Goal: Task Accomplishment & Management: Manage account settings

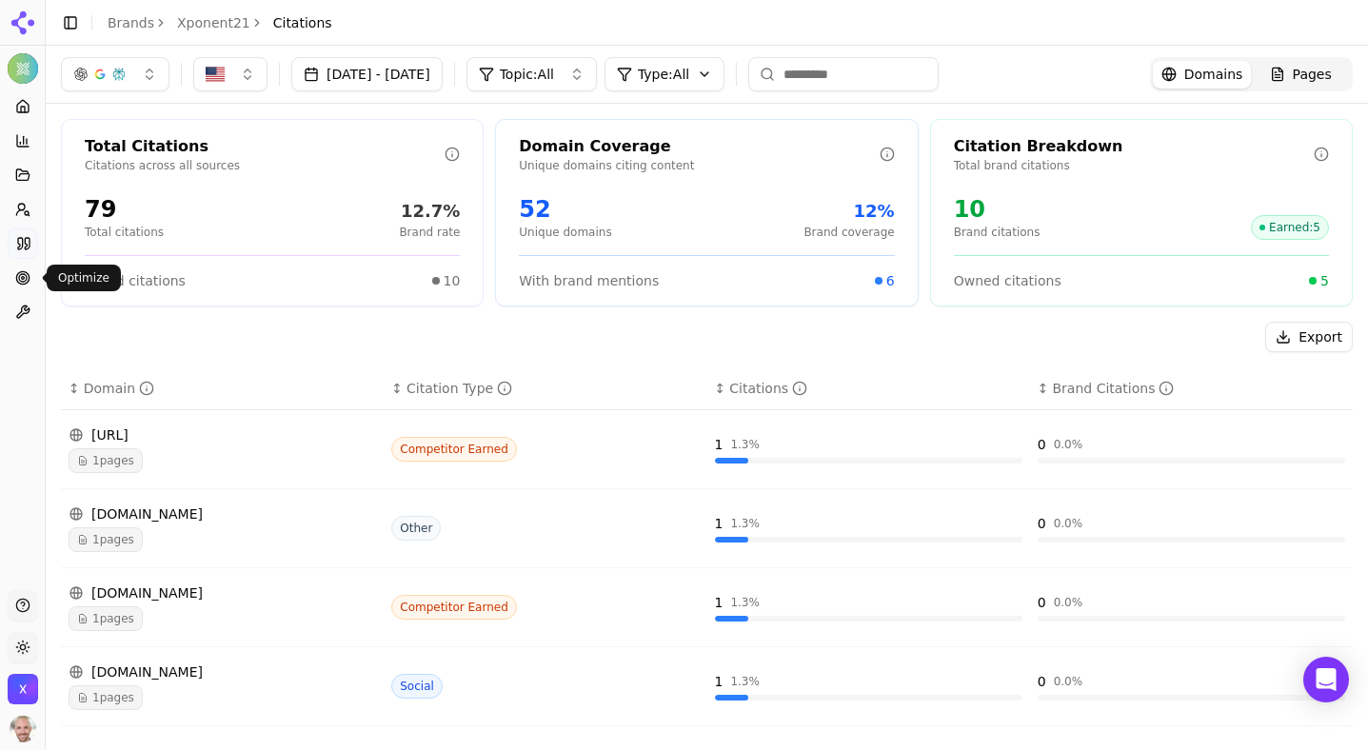
click at [26, 276] on circle at bounding box center [23, 278] width 8 height 8
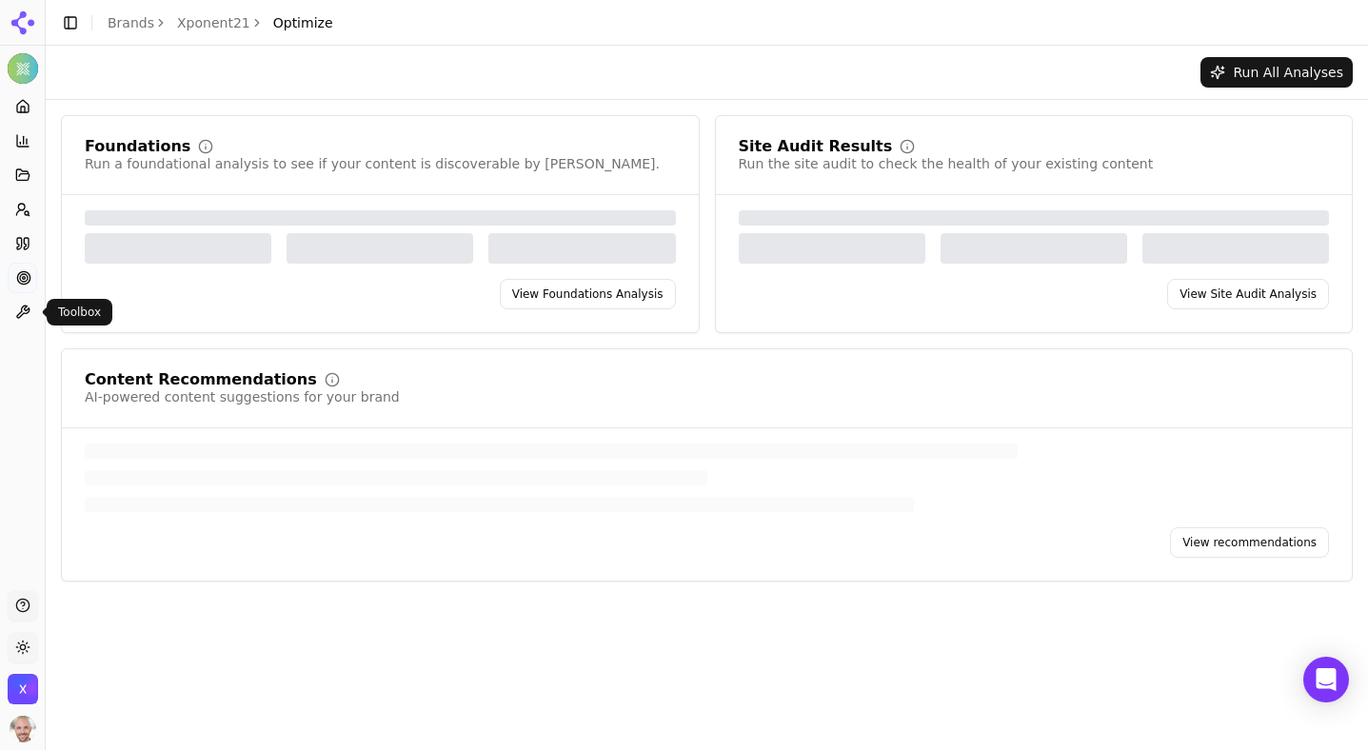
click at [23, 308] on icon at bounding box center [22, 312] width 15 height 15
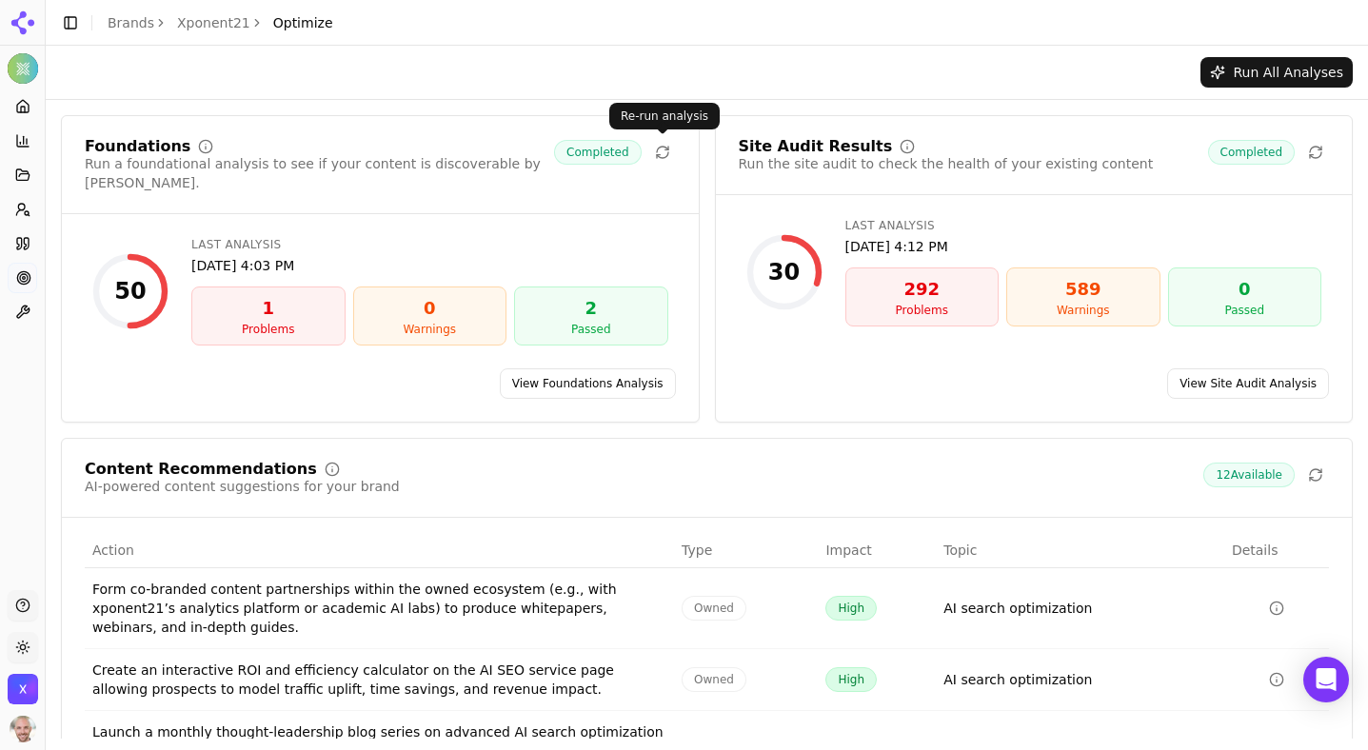
click at [661, 153] on icon at bounding box center [662, 152] width 15 height 15
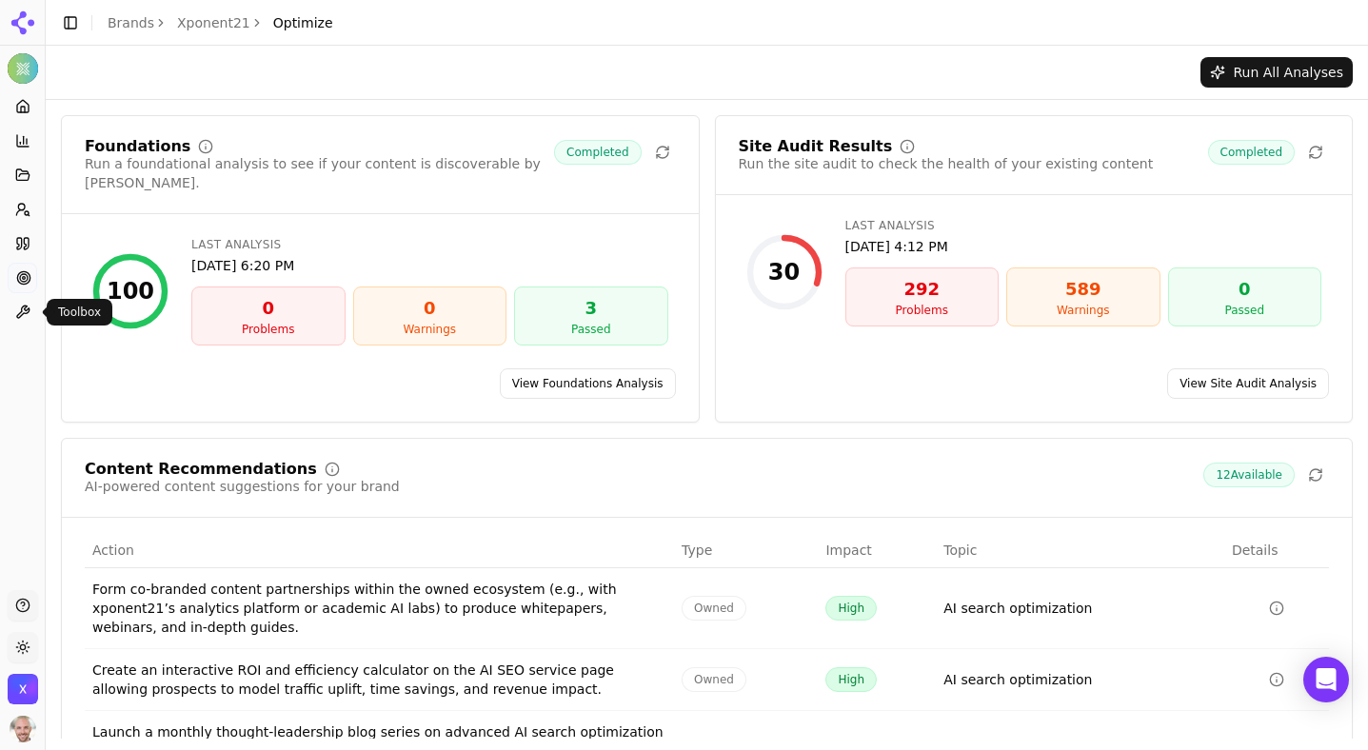
click at [12, 319] on button "Toolbox" at bounding box center [23, 312] width 30 height 30
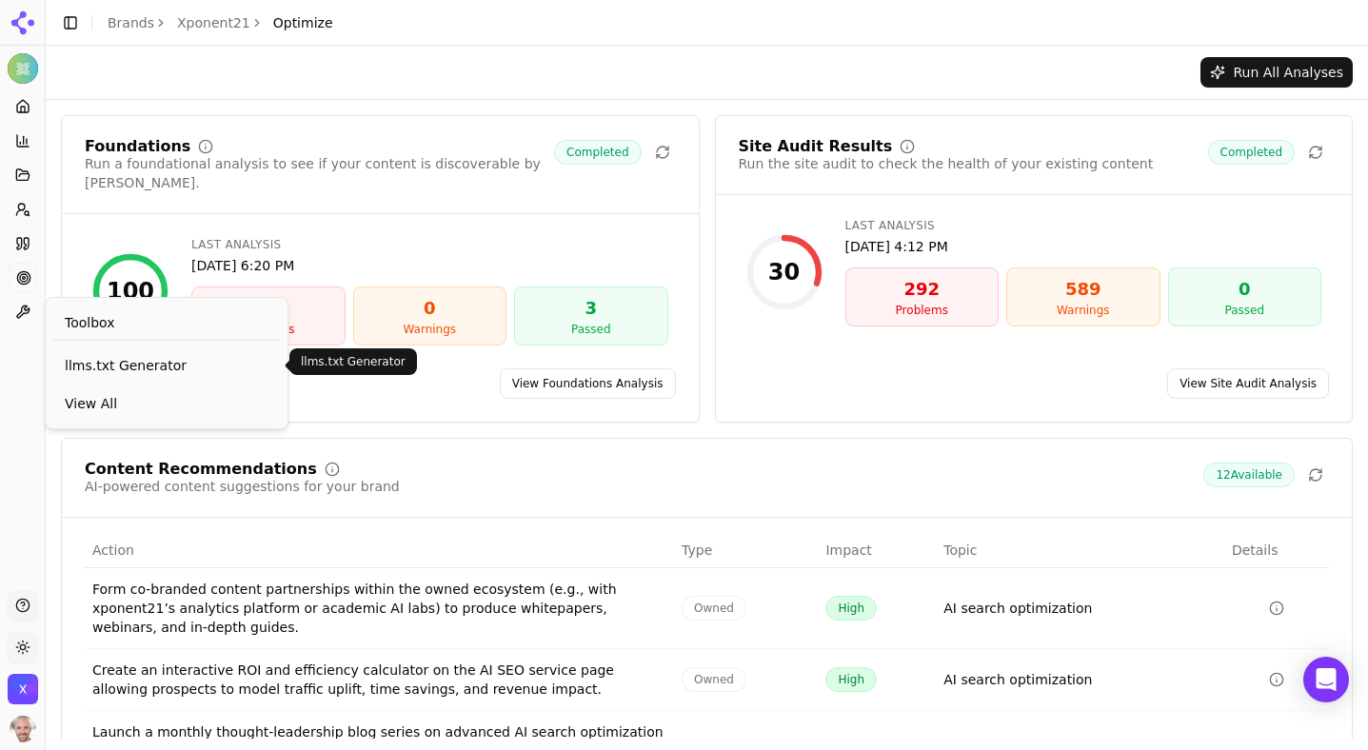
click at [124, 365] on span "llms.txt Generator" at bounding box center [167, 365] width 204 height 19
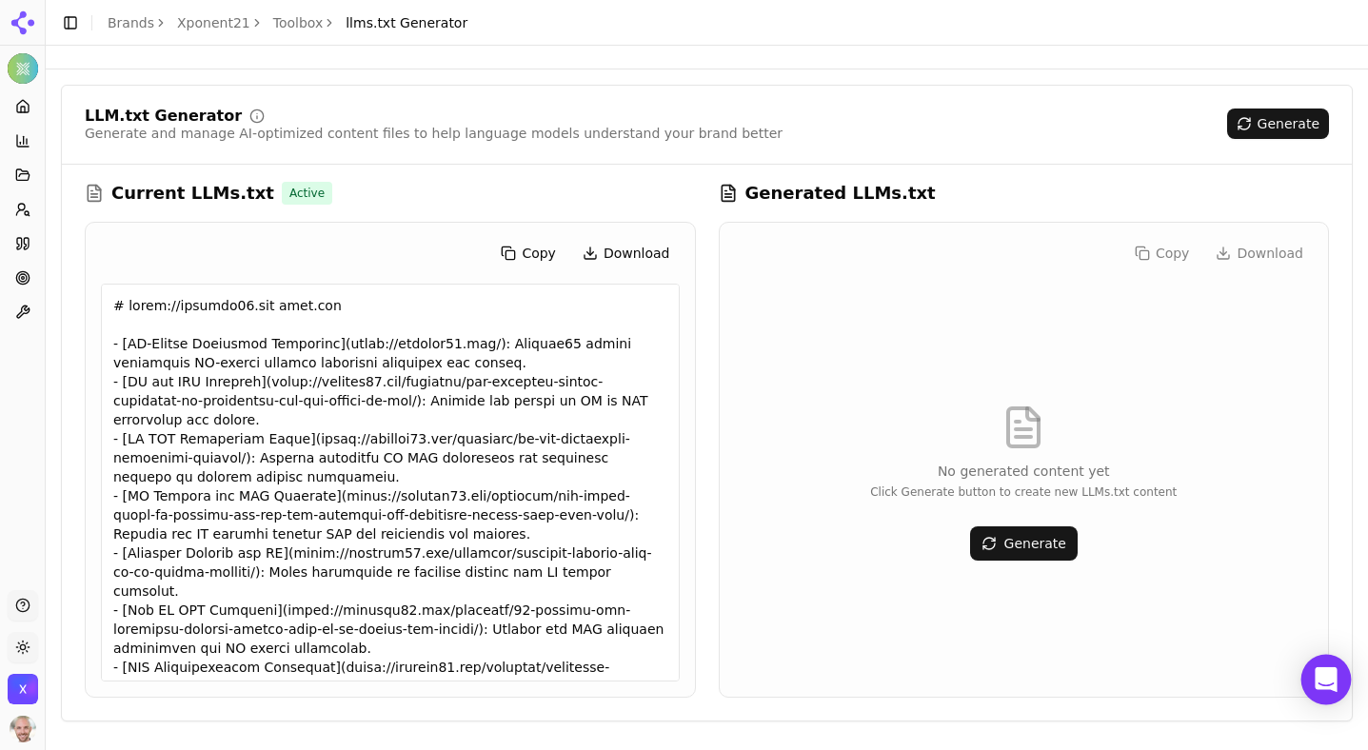
click at [1321, 686] on icon "Open Intercom Messenger" at bounding box center [1325, 679] width 22 height 25
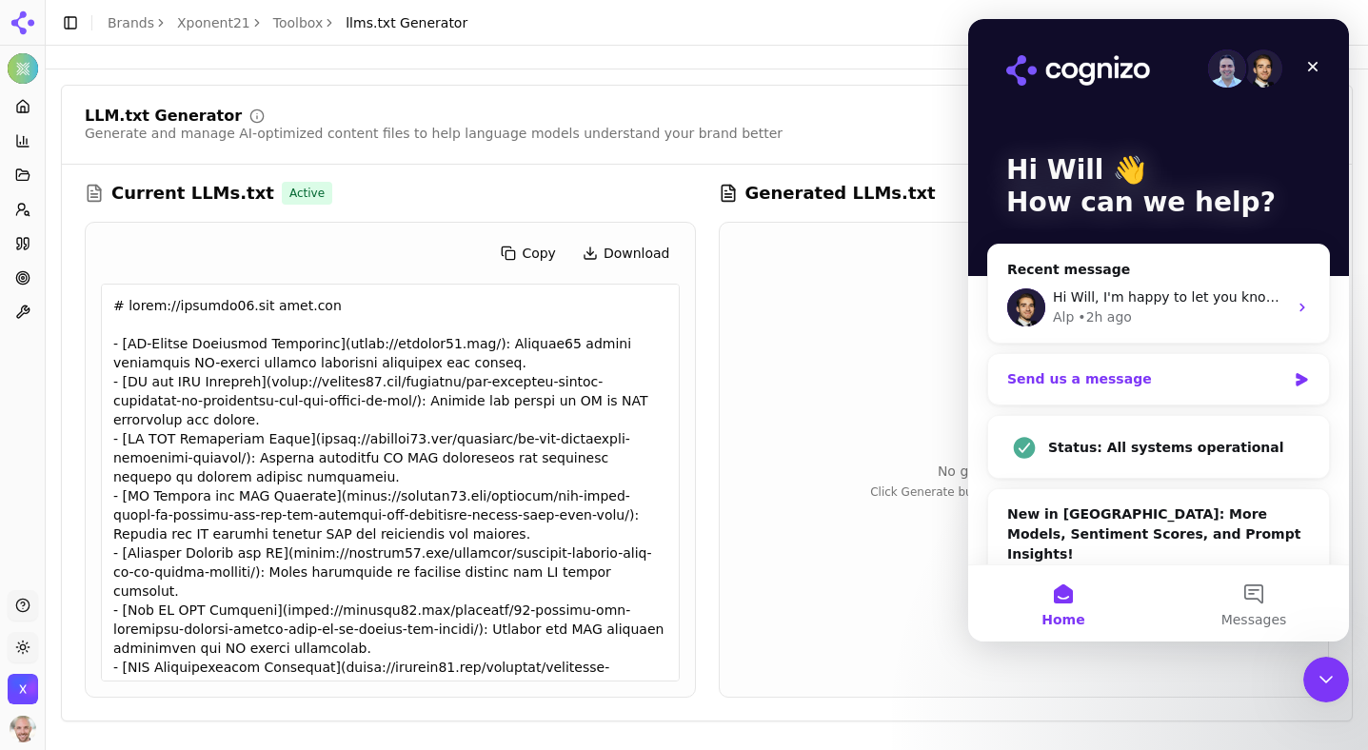
click at [1082, 387] on div "Send us a message" at bounding box center [1146, 379] width 279 height 20
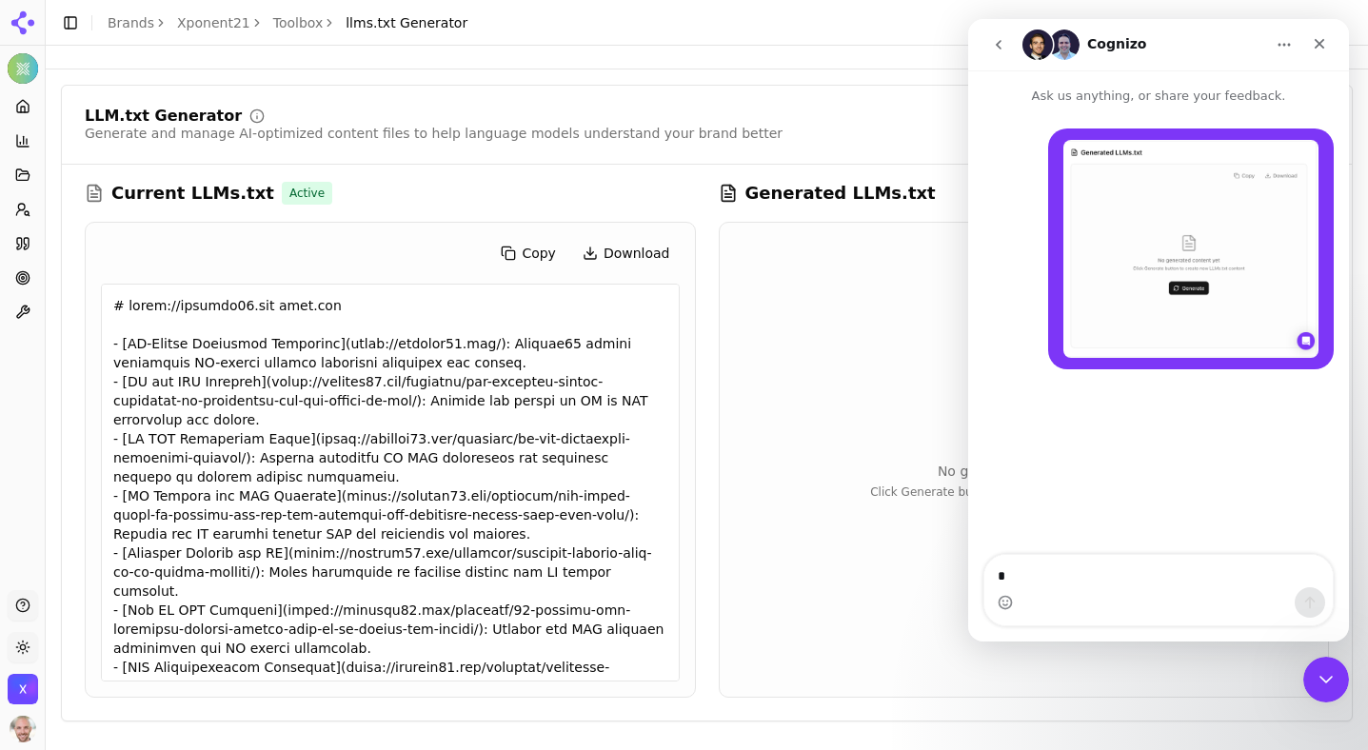
type textarea "**"
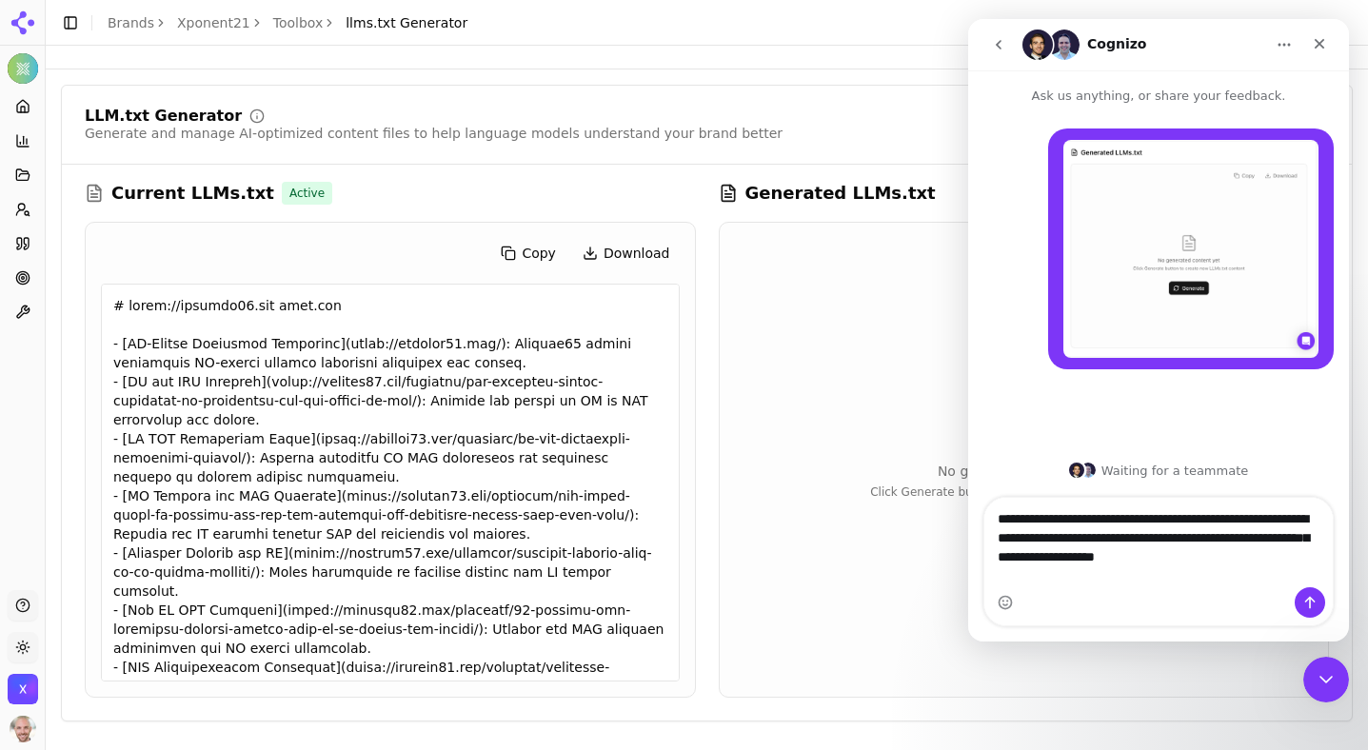
type textarea "**********"
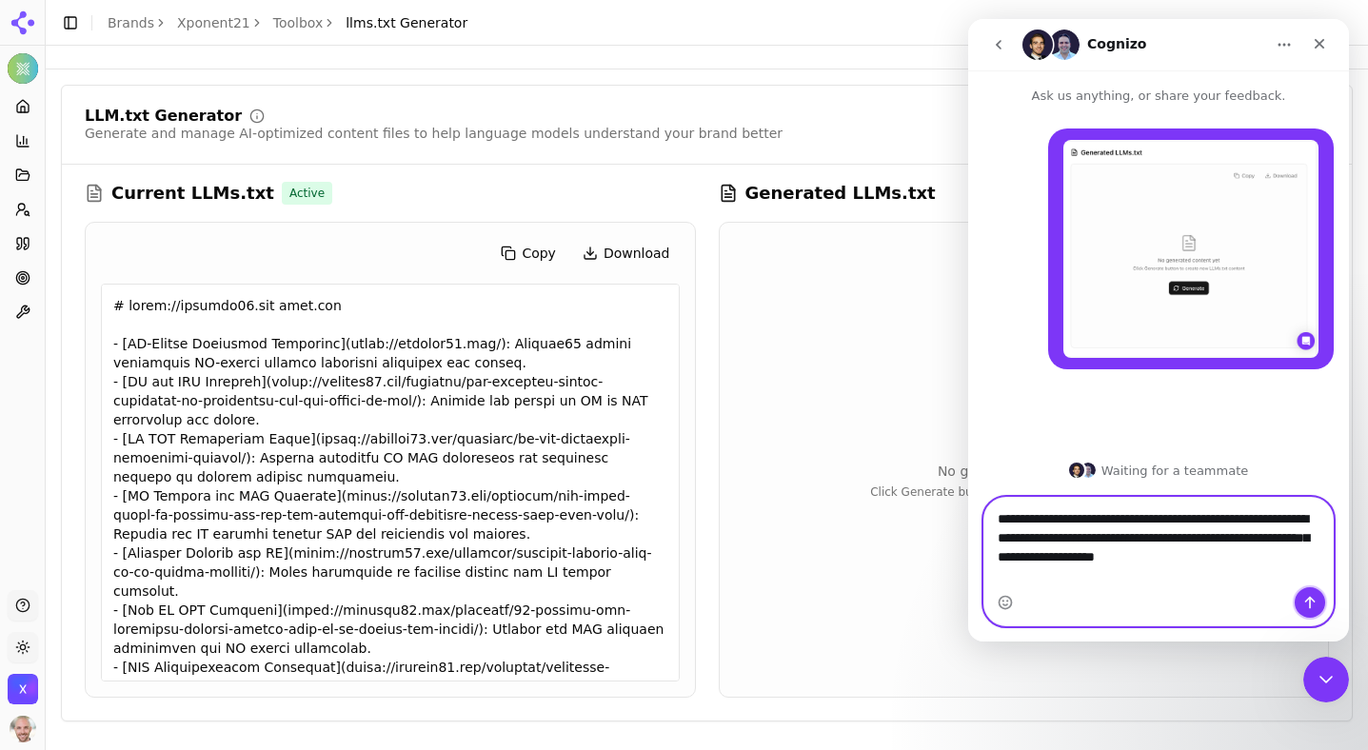
click at [1306, 603] on icon "Send a message…" at bounding box center [1309, 602] width 15 height 15
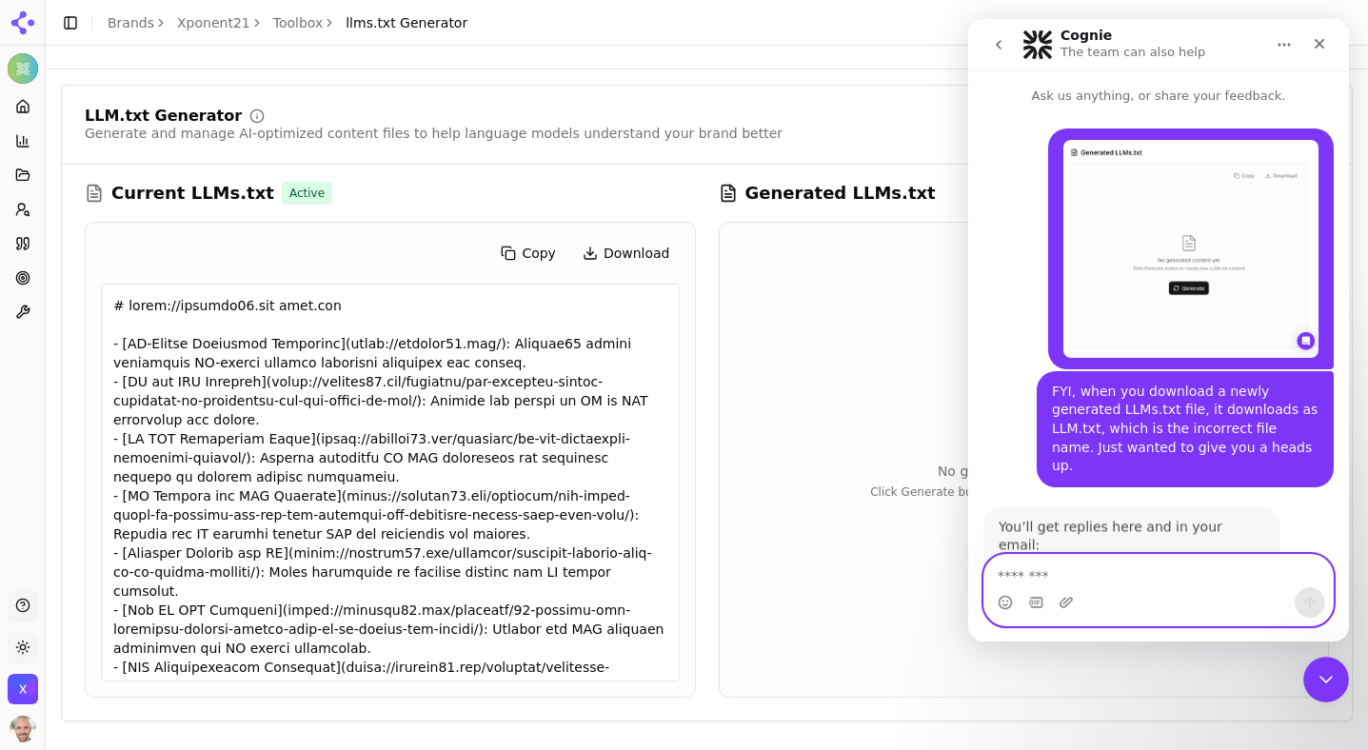
scroll to position [75, 0]
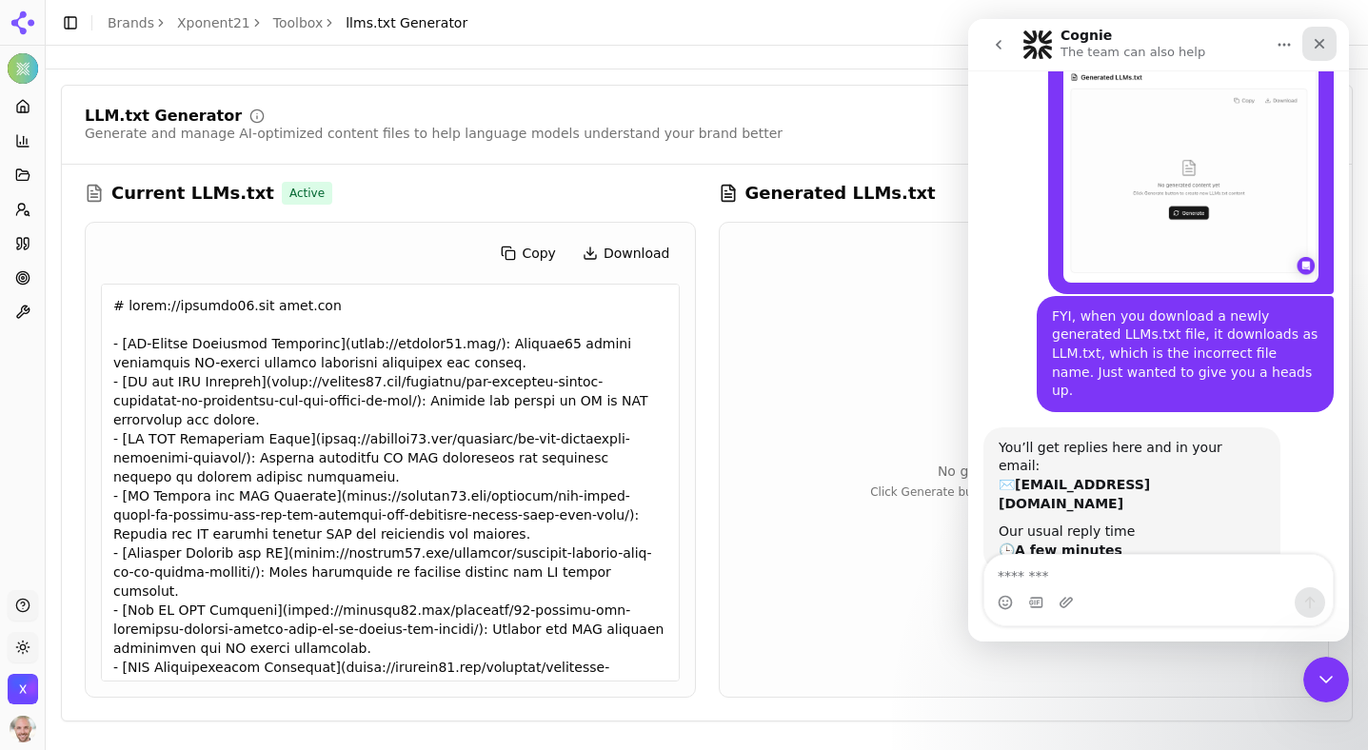
click at [1322, 43] on icon "Close" at bounding box center [1319, 43] width 15 height 15
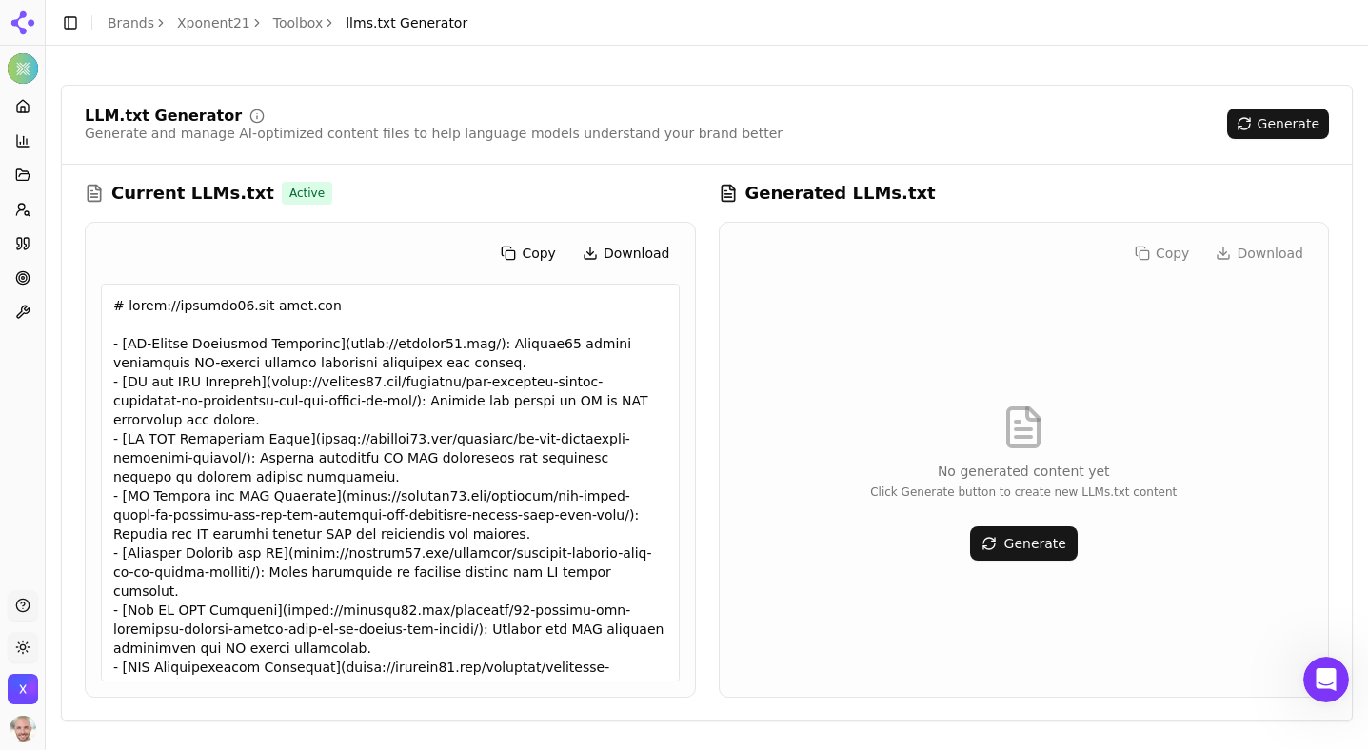
click at [21, 64] on html "Xponent21 Platform Home Competition Topics Prompts Citations Optimize Toolbox S…" at bounding box center [684, 375] width 1368 height 750
click at [15, 106] on html "Xponent21 Platform Home Competition Topics Prompts Citations Optimize Toolbox S…" at bounding box center [684, 375] width 1368 height 750
click at [15, 106] on icon at bounding box center [22, 106] width 15 height 15
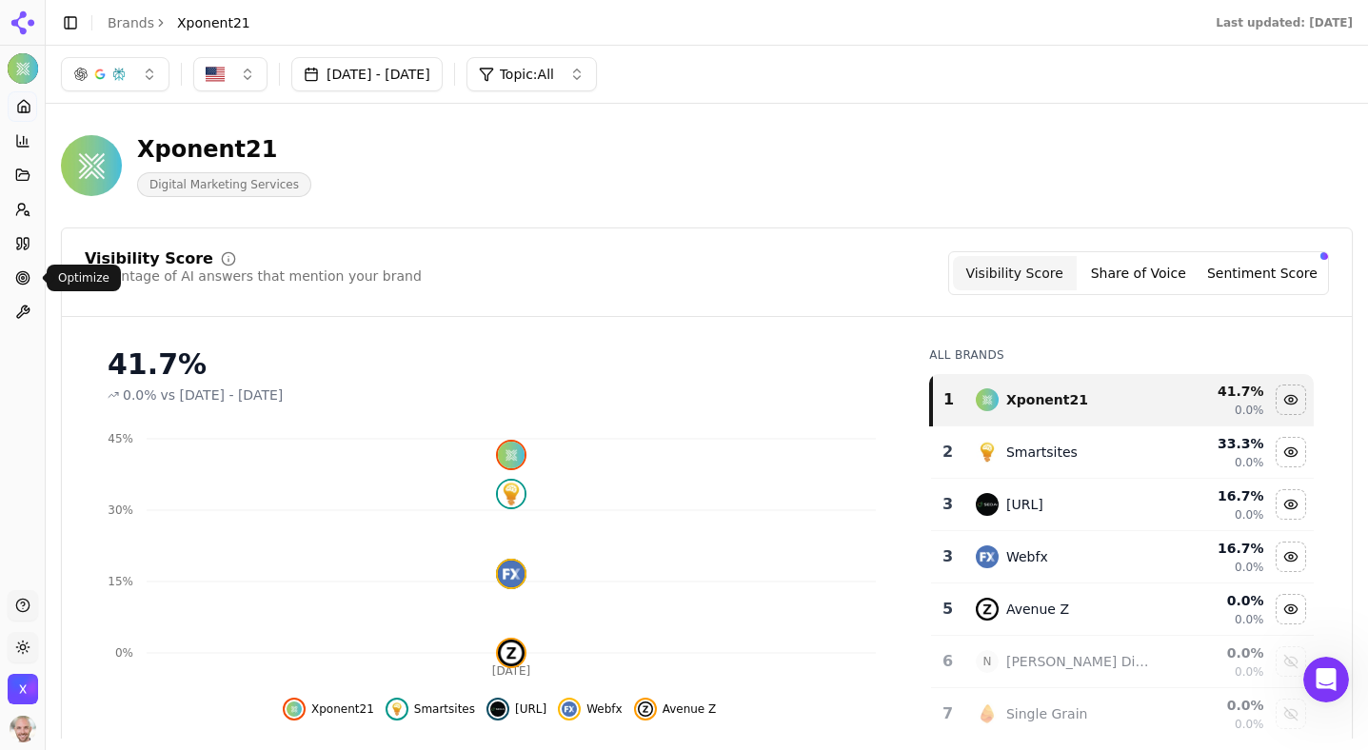
click at [28, 275] on circle at bounding box center [22, 277] width 12 height 12
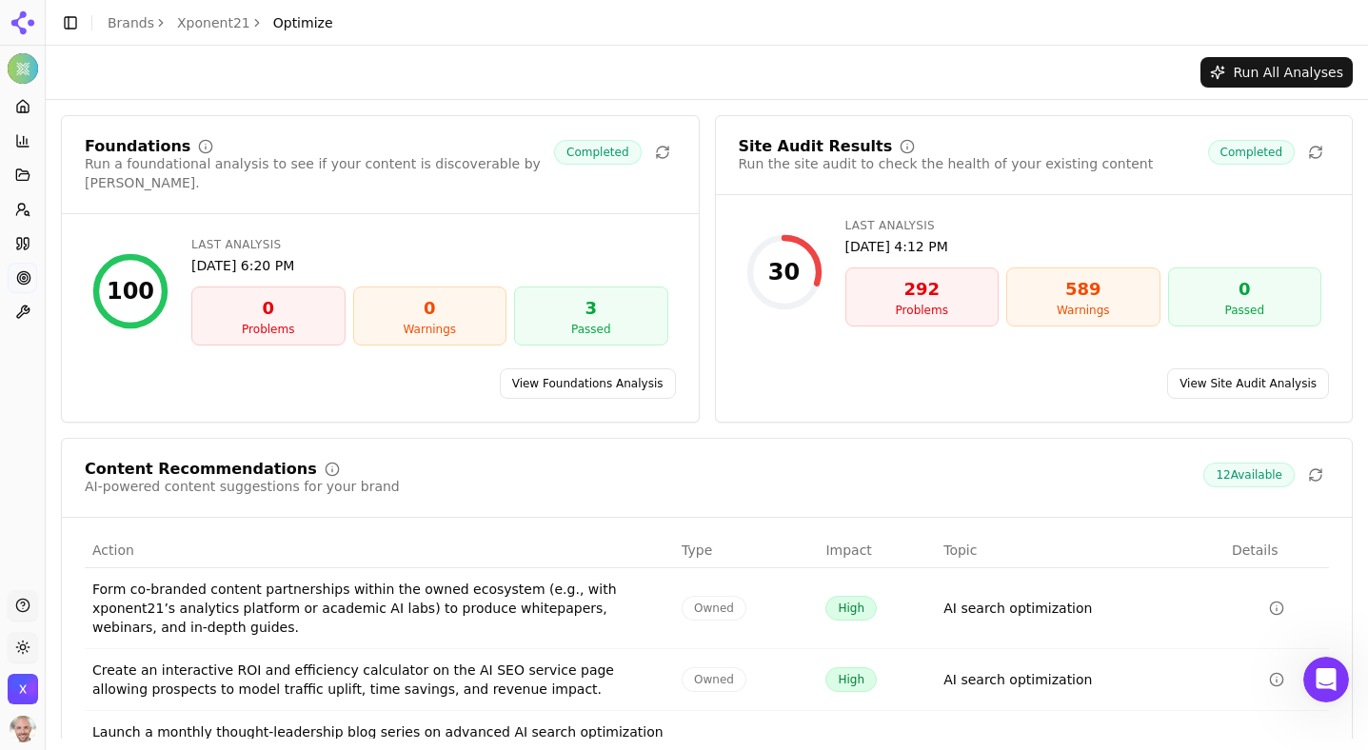
click at [30, 685] on img "Open organization switcher" at bounding box center [23, 689] width 30 height 30
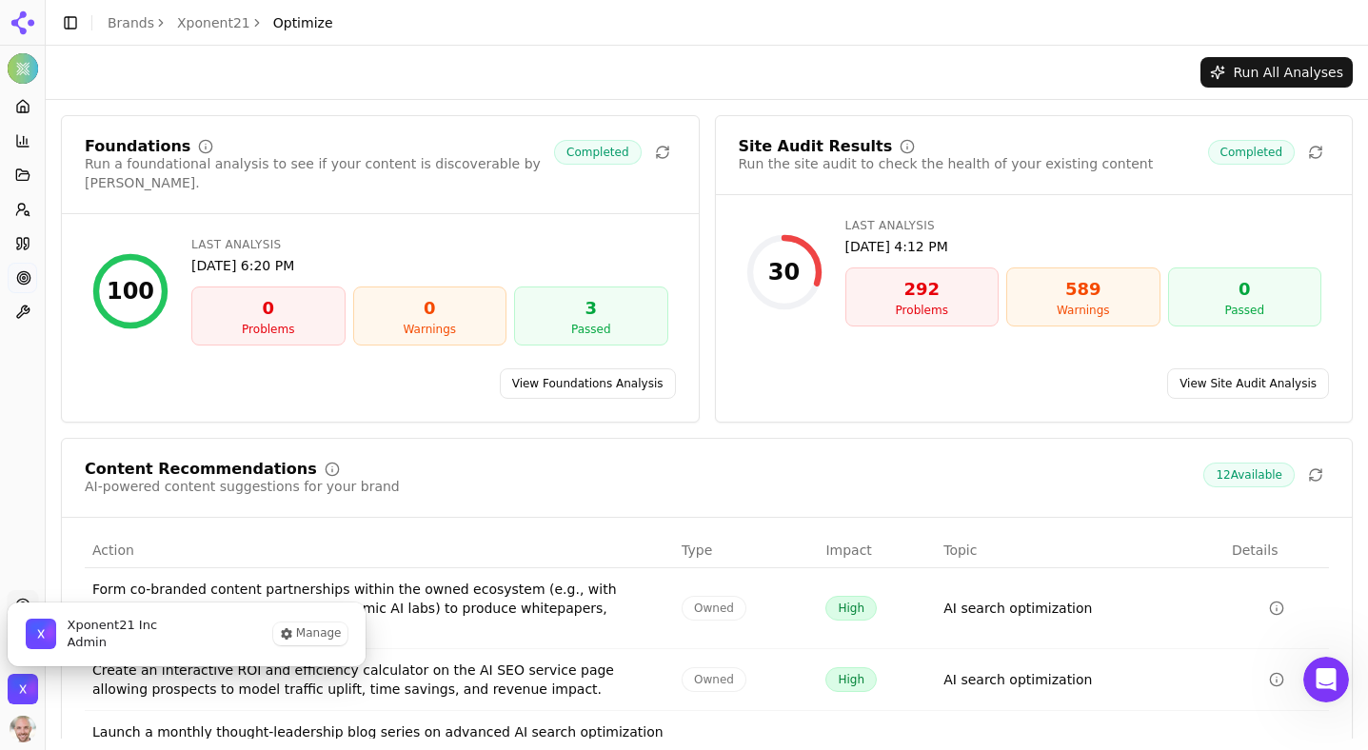
click at [30, 685] on img "Close organization switcher" at bounding box center [23, 689] width 30 height 30
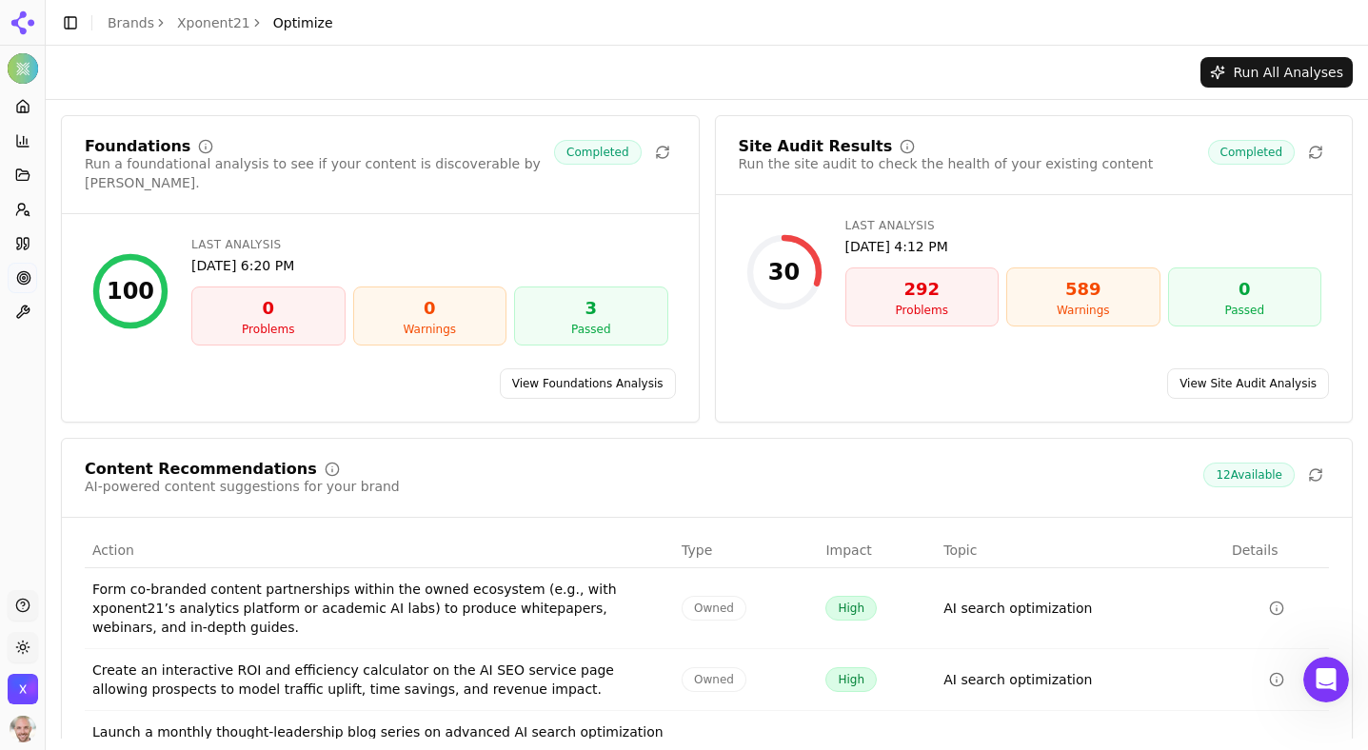
click at [30, 685] on img "Open organization switcher" at bounding box center [23, 689] width 30 height 30
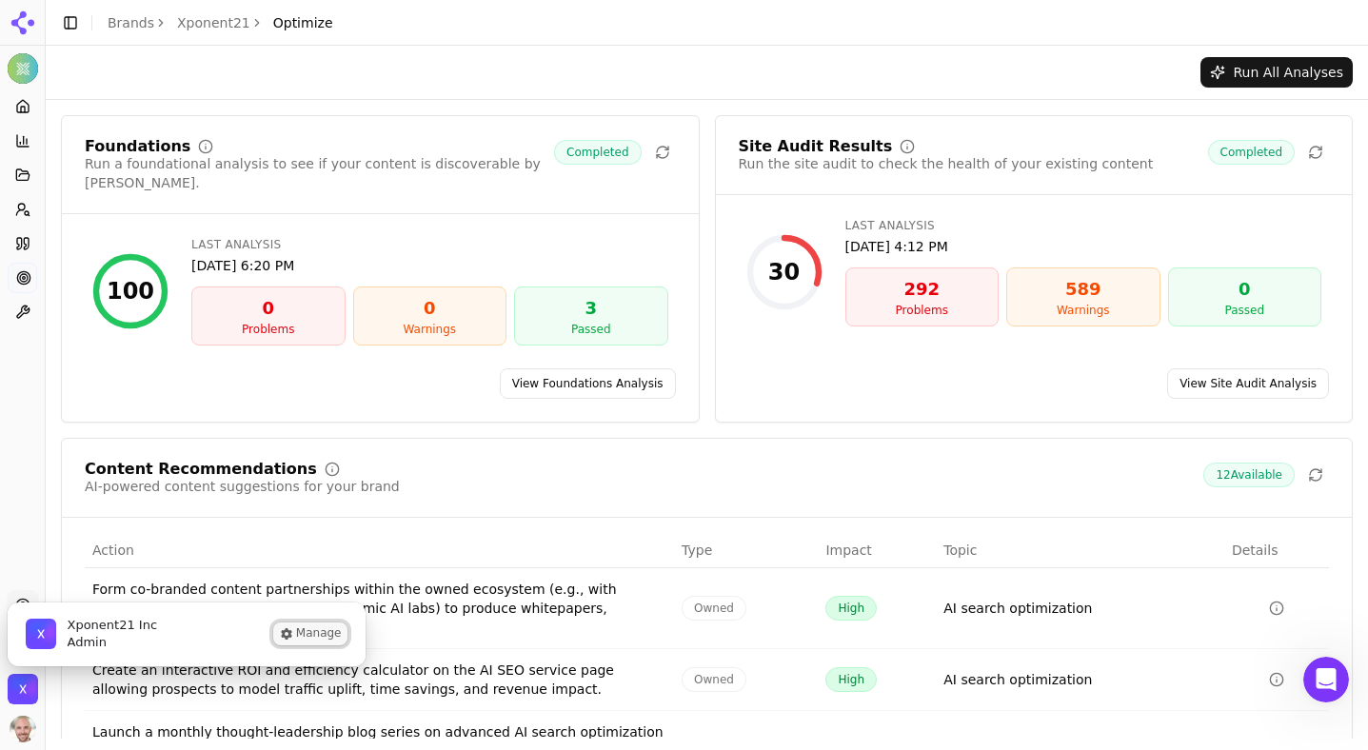
click at [313, 639] on button "Manage" at bounding box center [310, 633] width 74 height 23
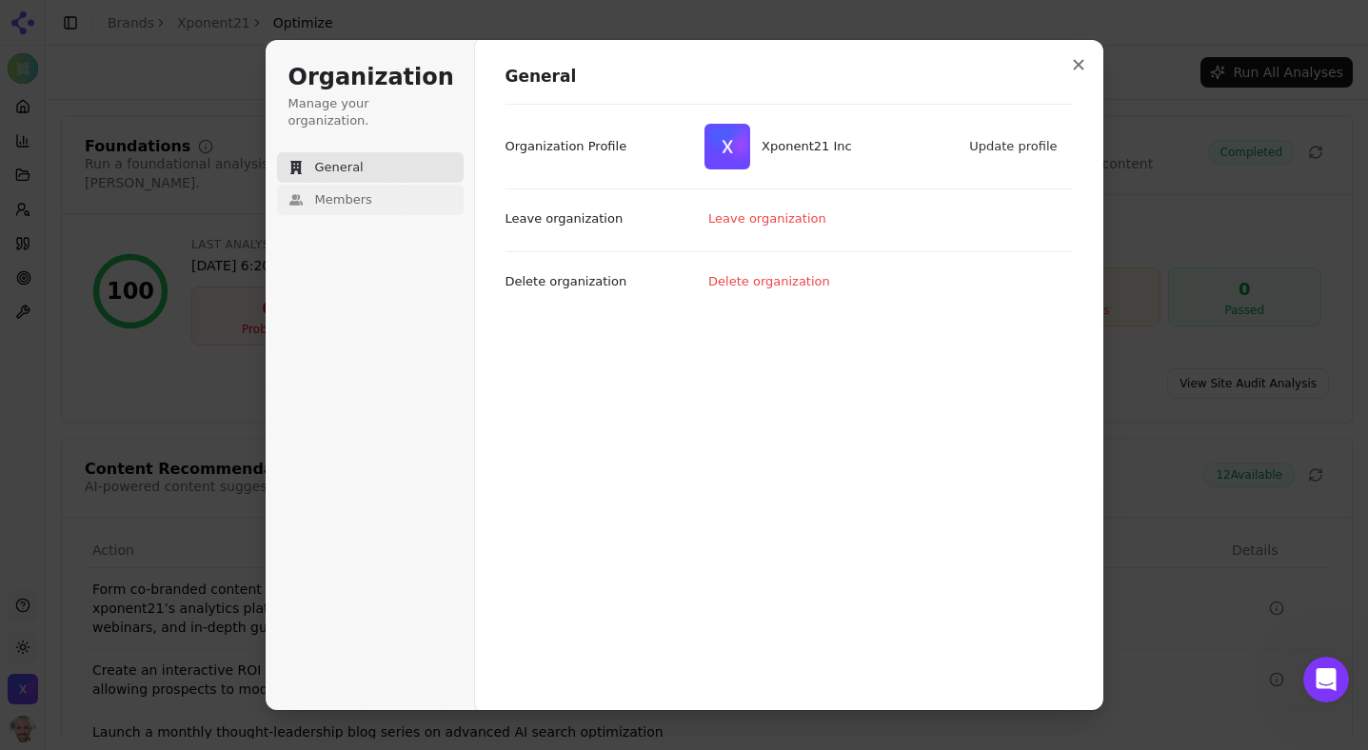
click at [329, 191] on span "Members" at bounding box center [343, 199] width 57 height 17
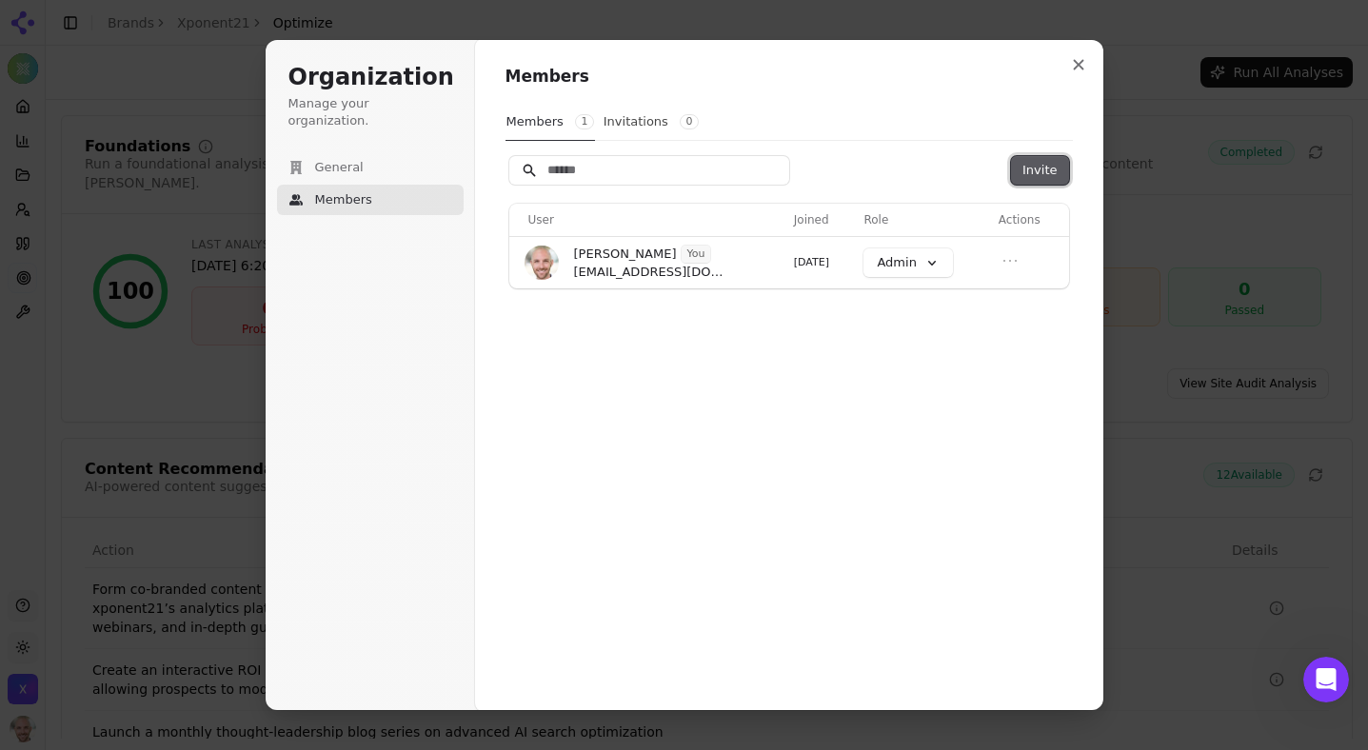
click at [1038, 167] on button "Invite" at bounding box center [1039, 170] width 57 height 29
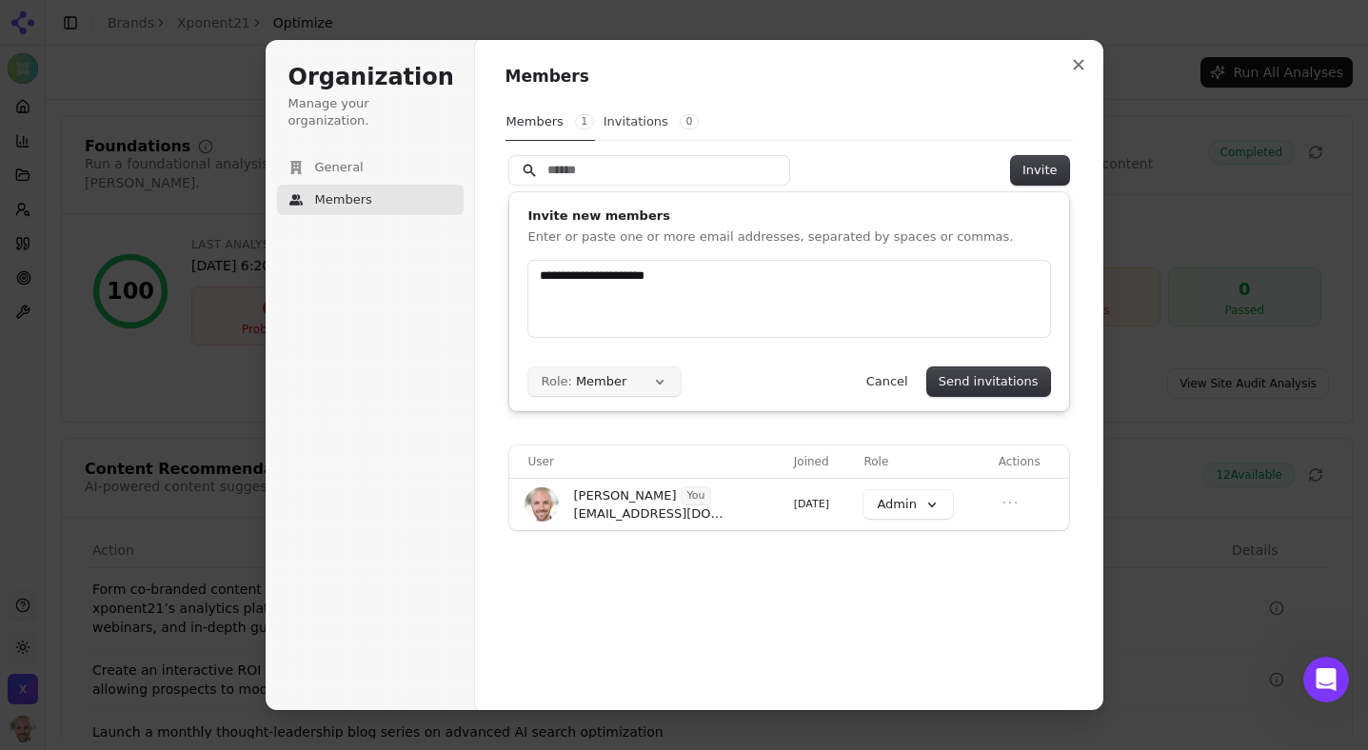
type input "**********"
click at [658, 387] on button "Role: Member" at bounding box center [604, 381] width 152 height 29
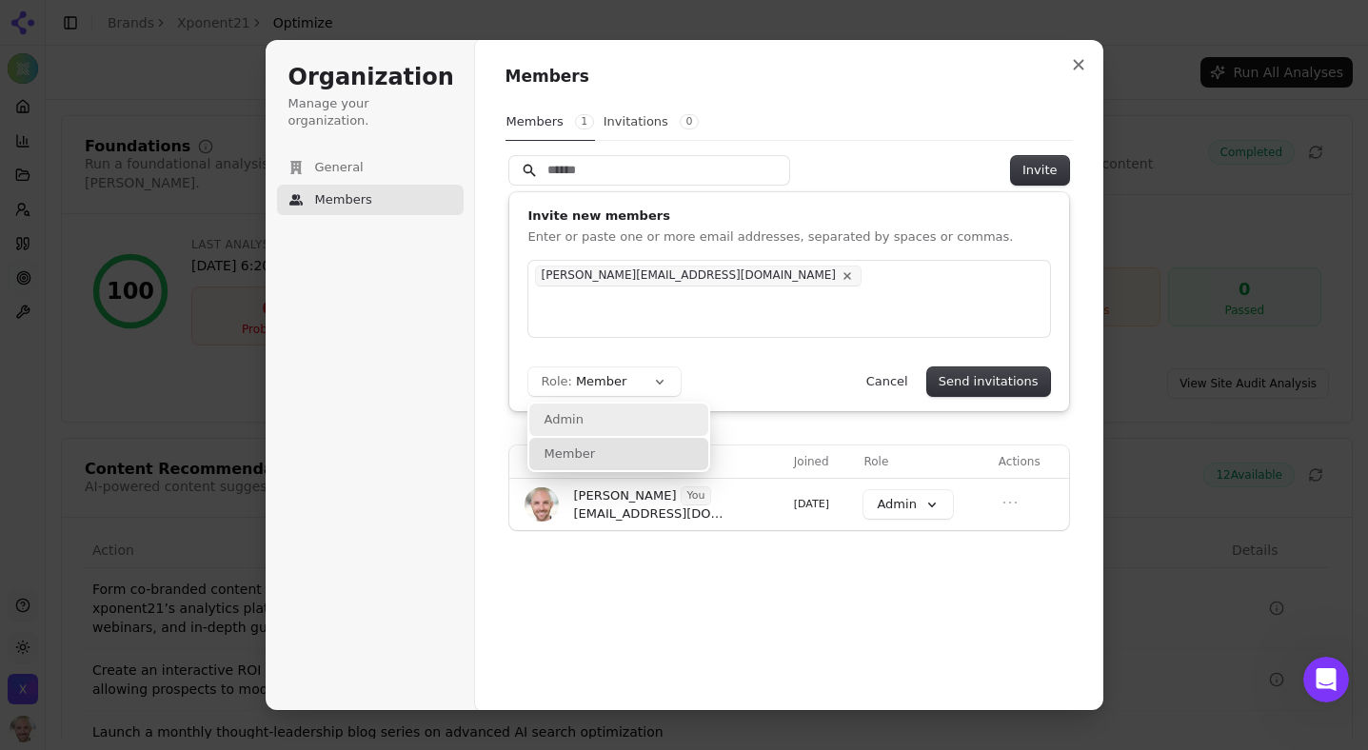
click at [600, 424] on div "Admin" at bounding box center [618, 420] width 179 height 32
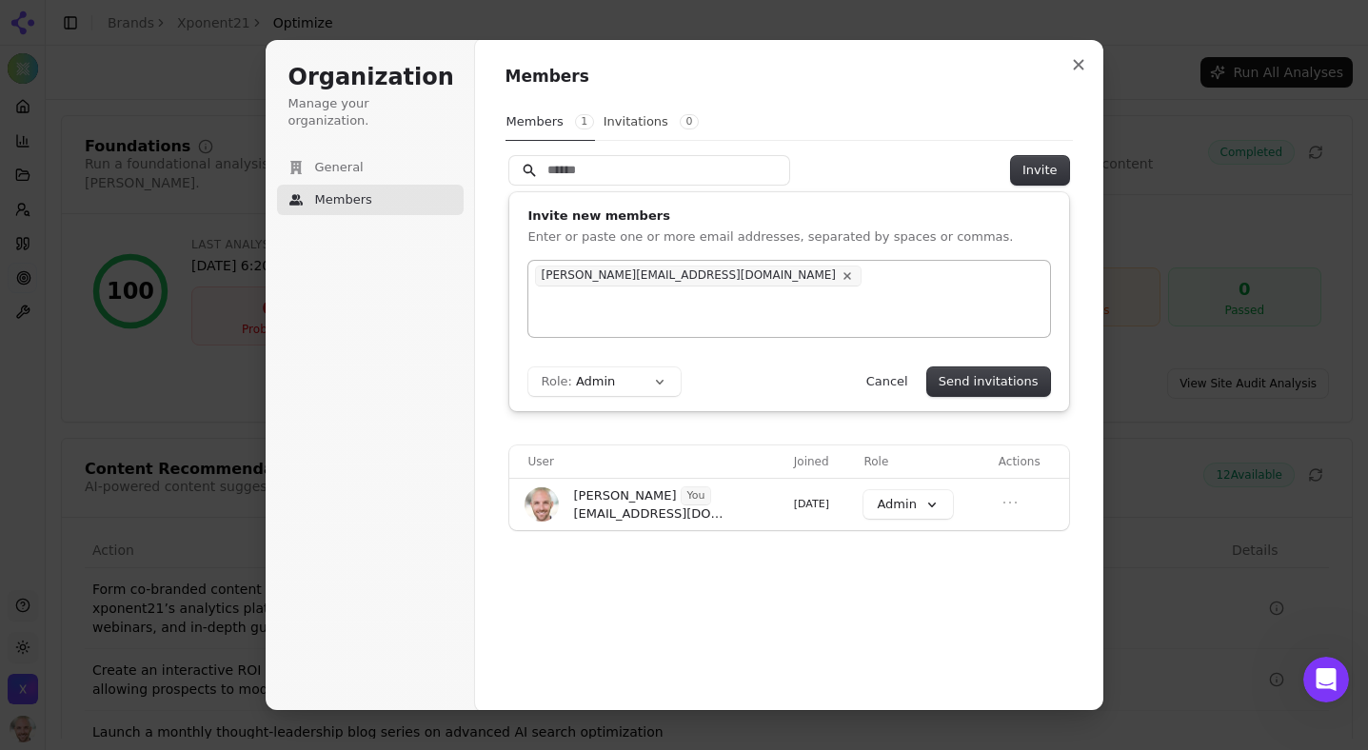
click at [813, 299] on div "[PERSON_NAME][EMAIL_ADDRESS][DOMAIN_NAME]" at bounding box center [789, 299] width 522 height 76
type input "**********"
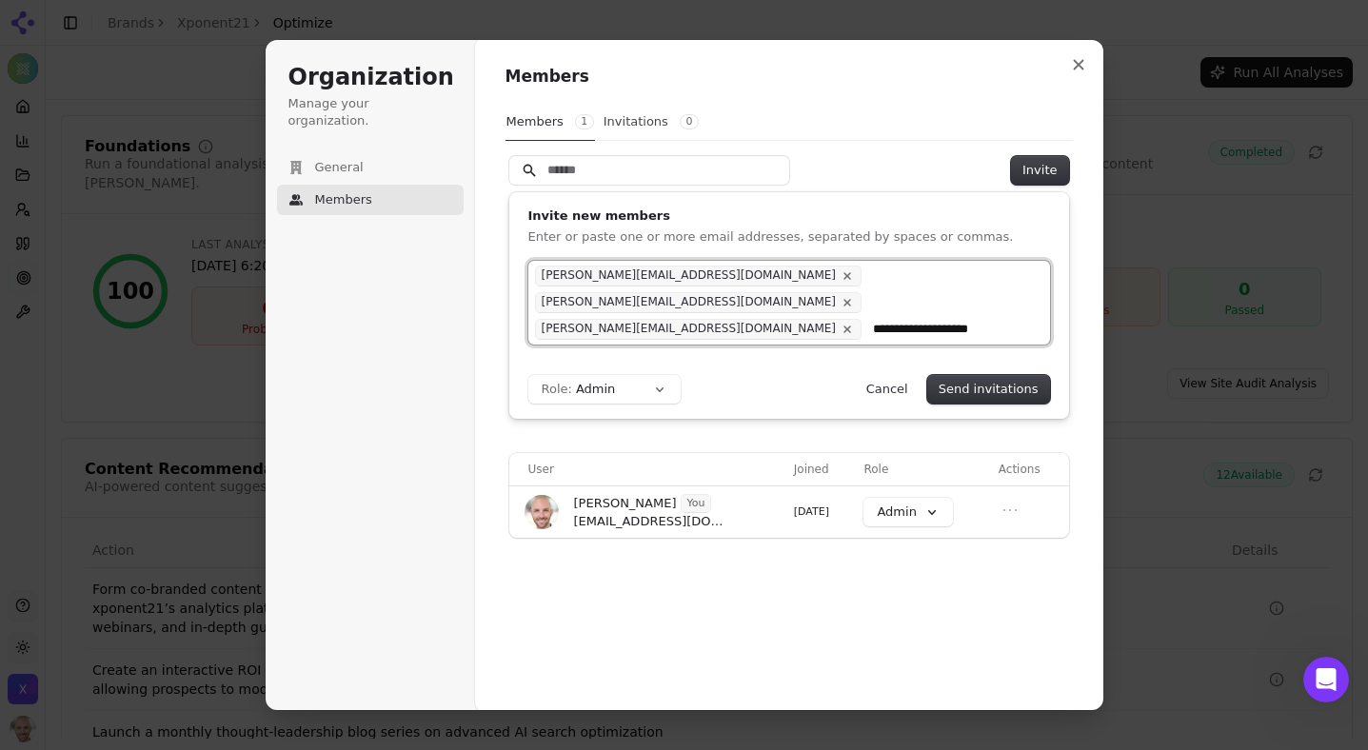
type input "**********"
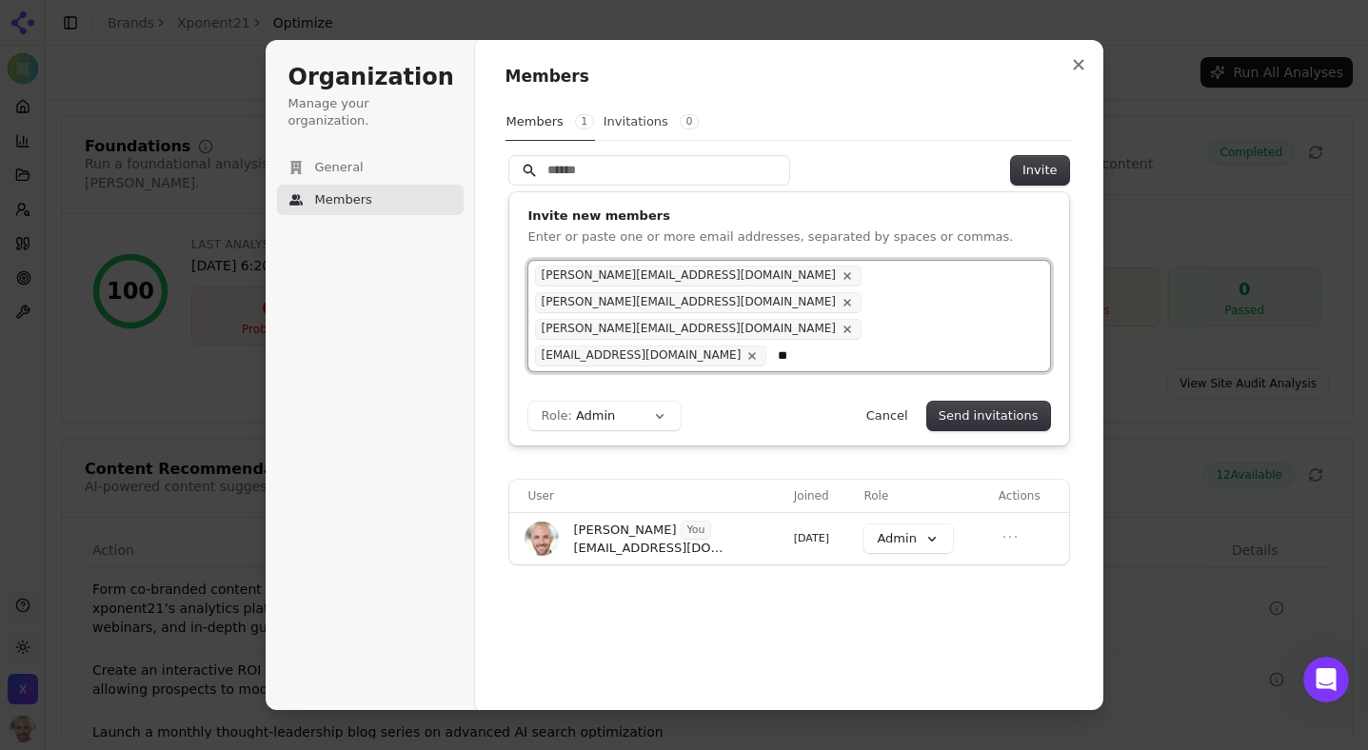
type input "*"
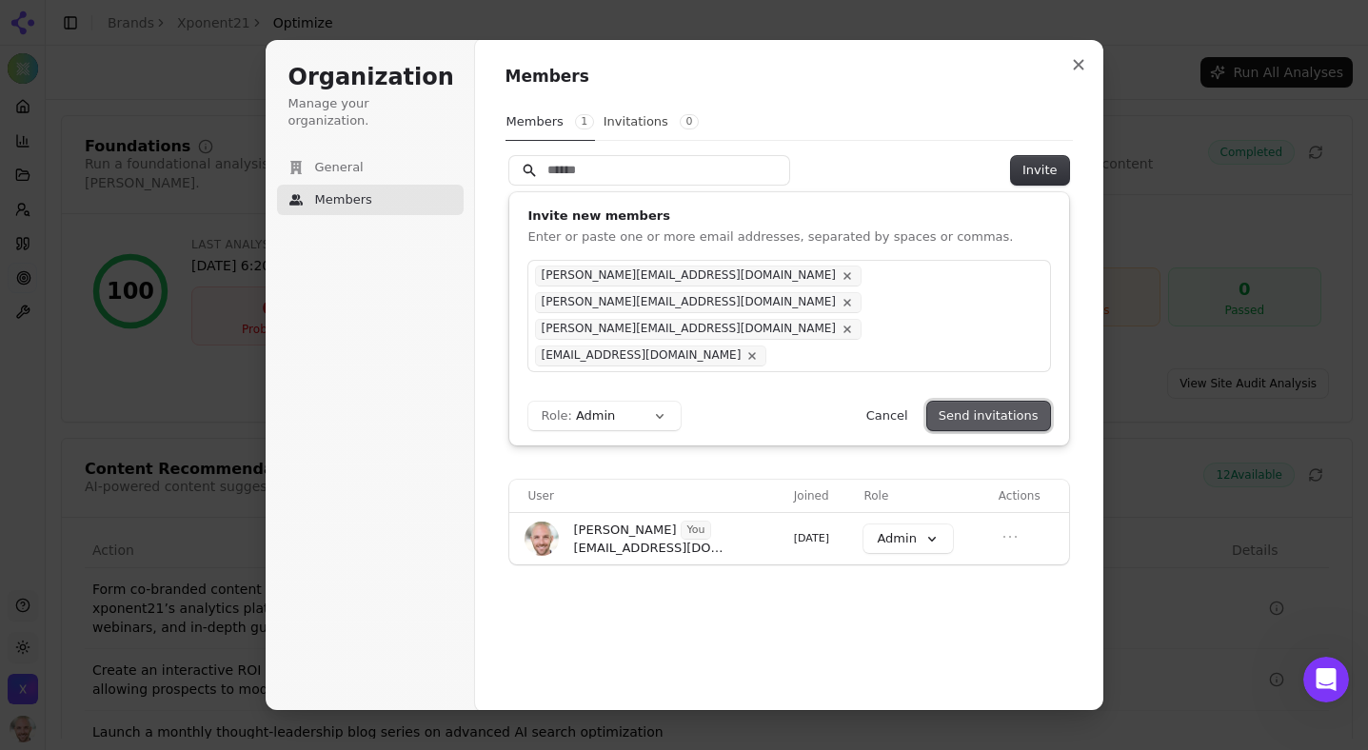
click at [980, 402] on button "Send invitations" at bounding box center [988, 416] width 123 height 29
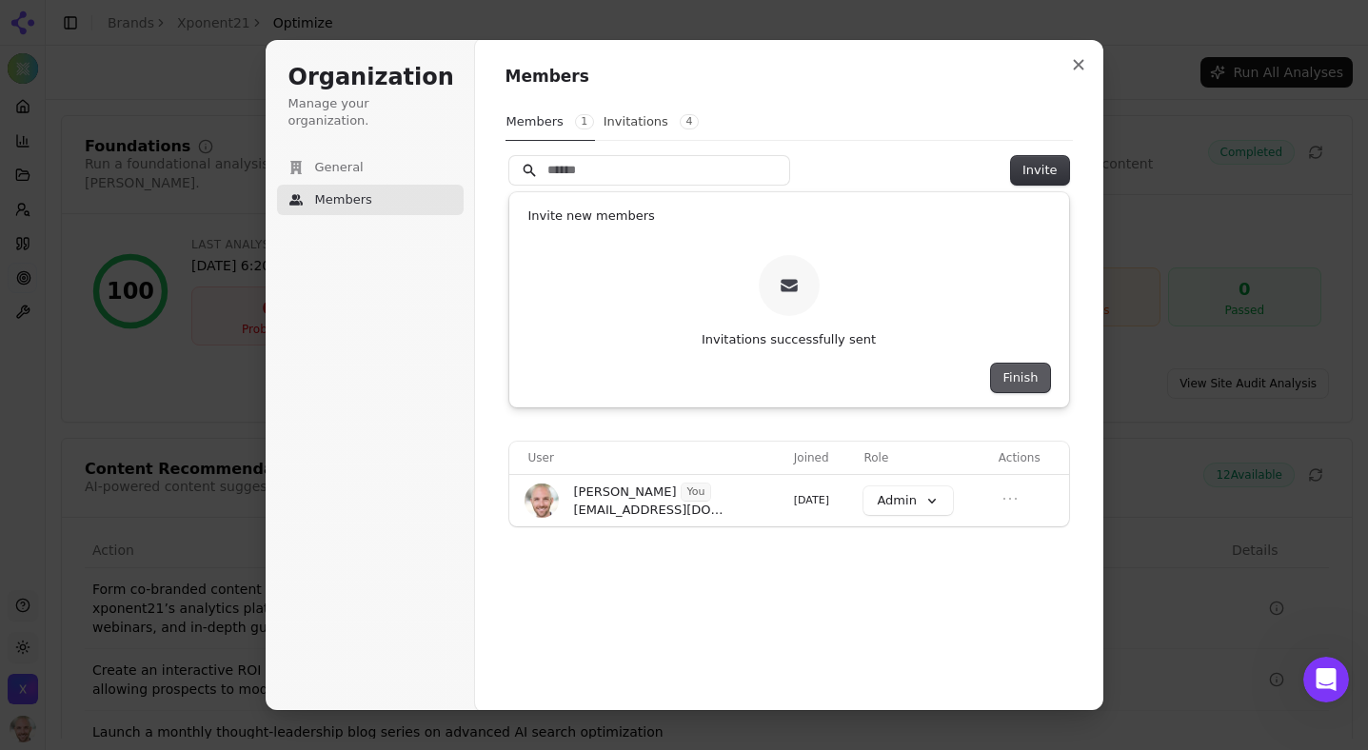
click at [1037, 376] on button "Finish" at bounding box center [1020, 378] width 58 height 29
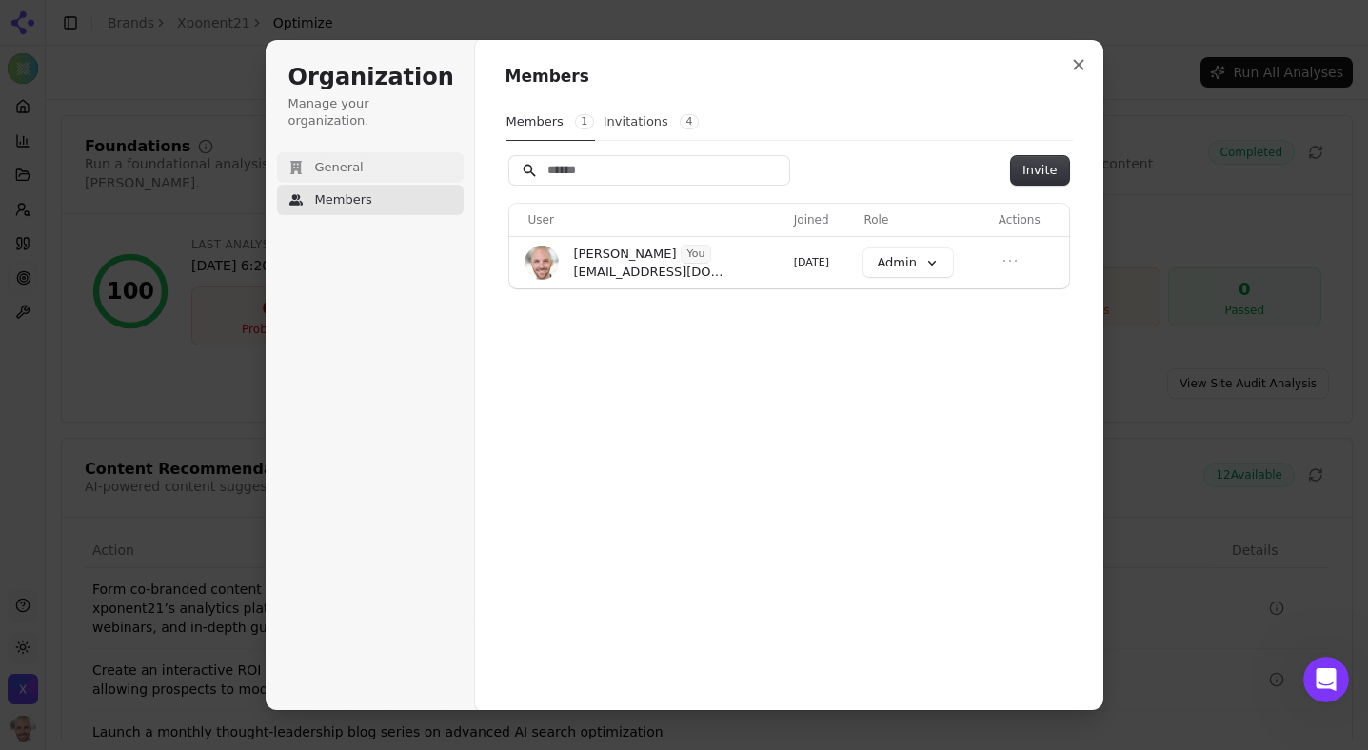
click at [331, 159] on span "General" at bounding box center [339, 167] width 49 height 17
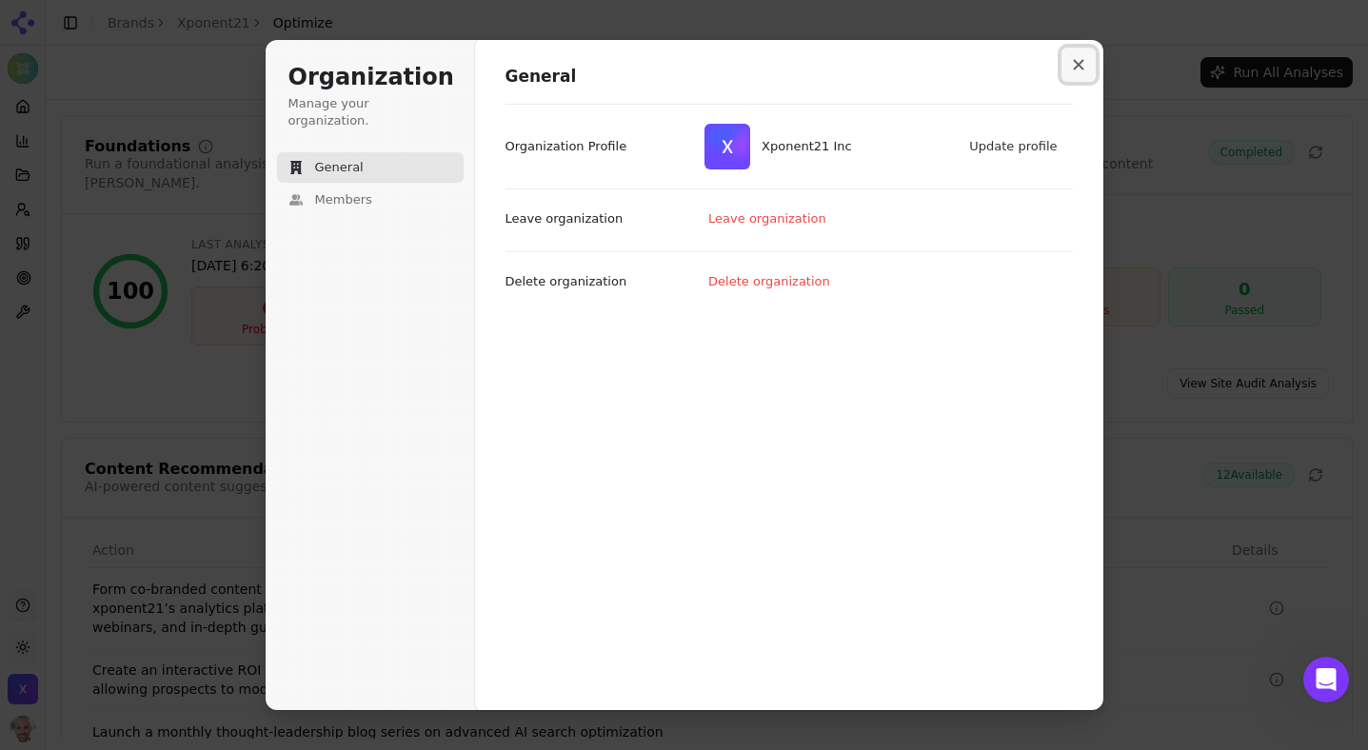
click at [1080, 64] on icon "Close modal" at bounding box center [1078, 64] width 11 height 11
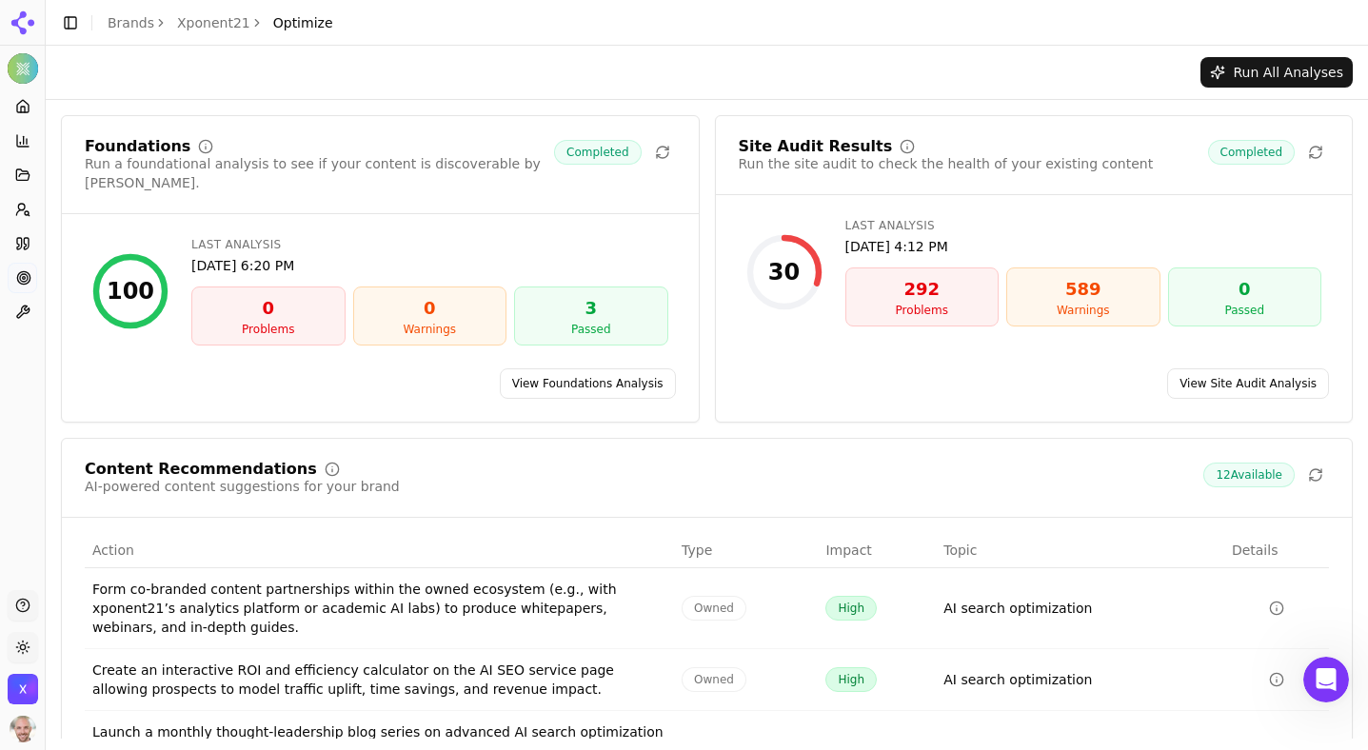
click at [31, 688] on img "Open organization switcher" at bounding box center [23, 689] width 30 height 30
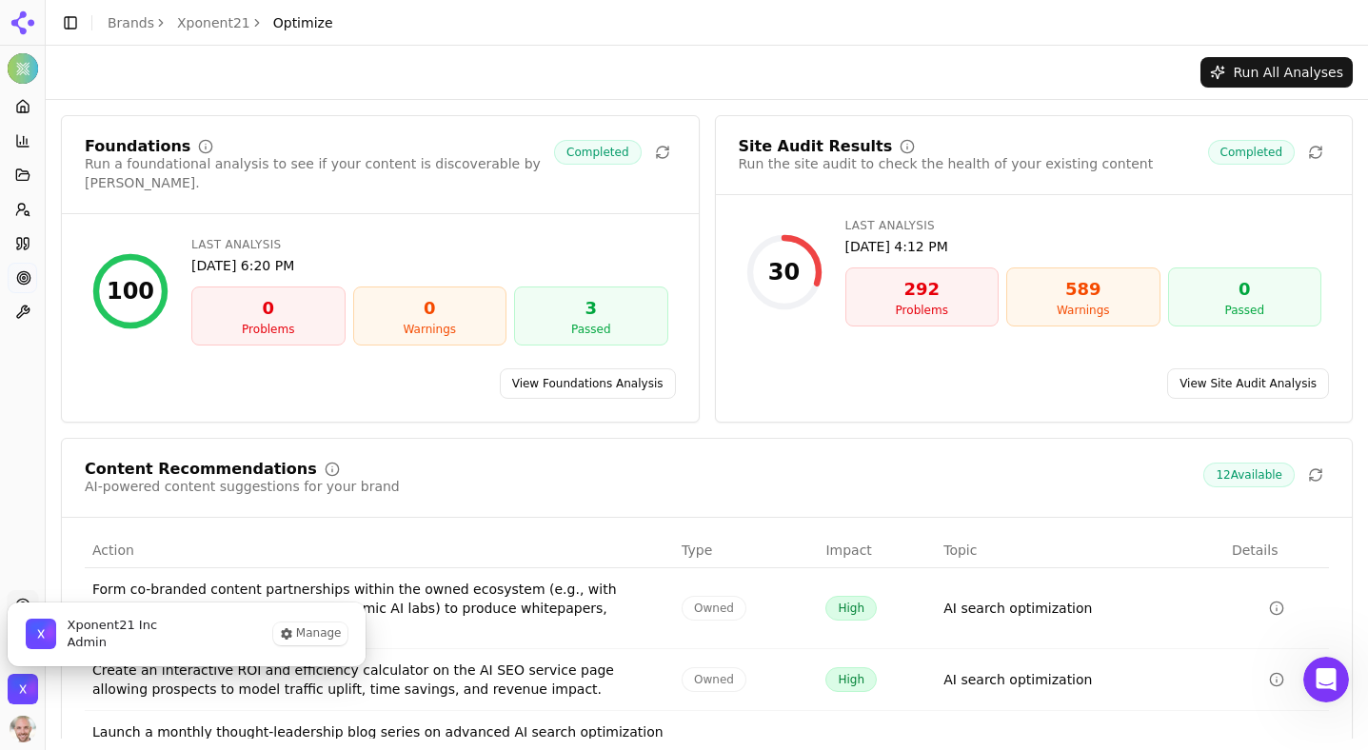
click at [31, 688] on img "Close organization switcher" at bounding box center [23, 689] width 30 height 30
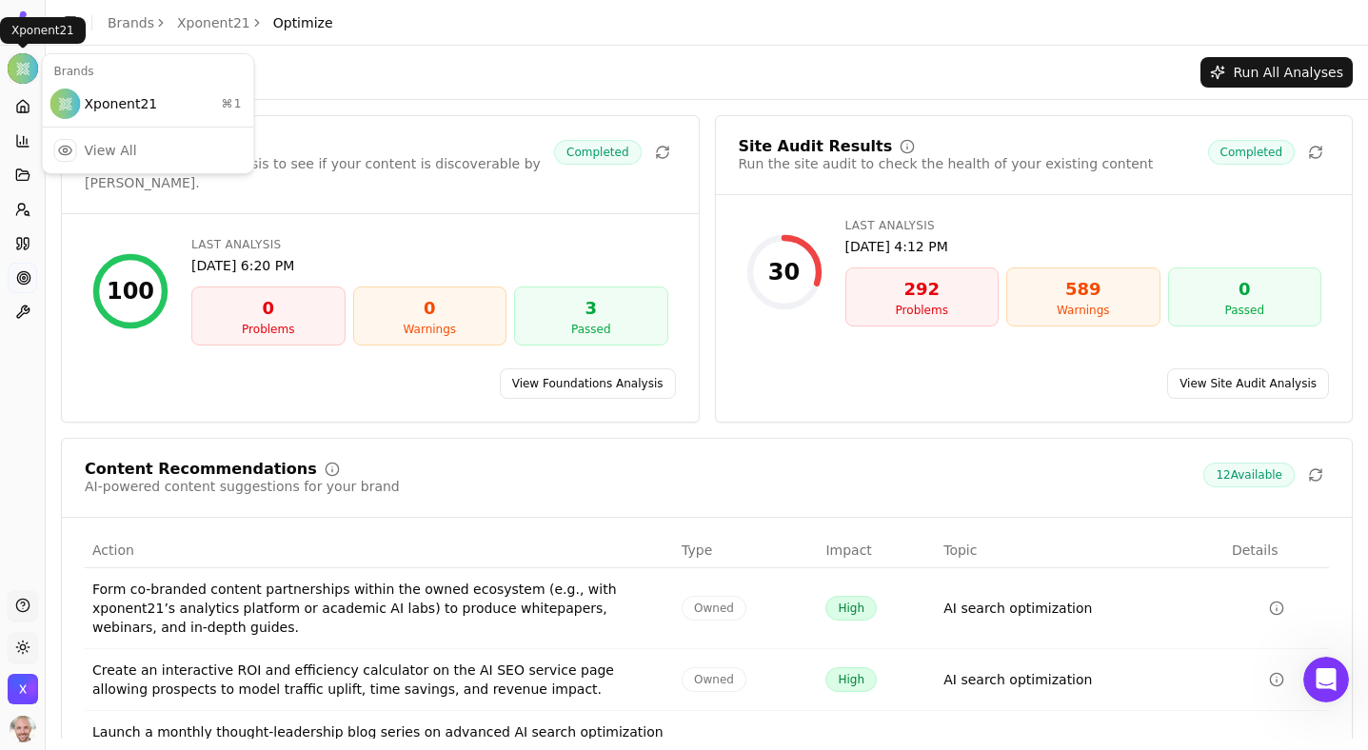
click at [23, 65] on html "Xponent21 Platform Home Competition Topics Prompts Citations Optimize Toolbox S…" at bounding box center [684, 375] width 1368 height 750
click at [97, 104] on div "Xponent21 ⌘ 1" at bounding box center [149, 104] width 204 height 38
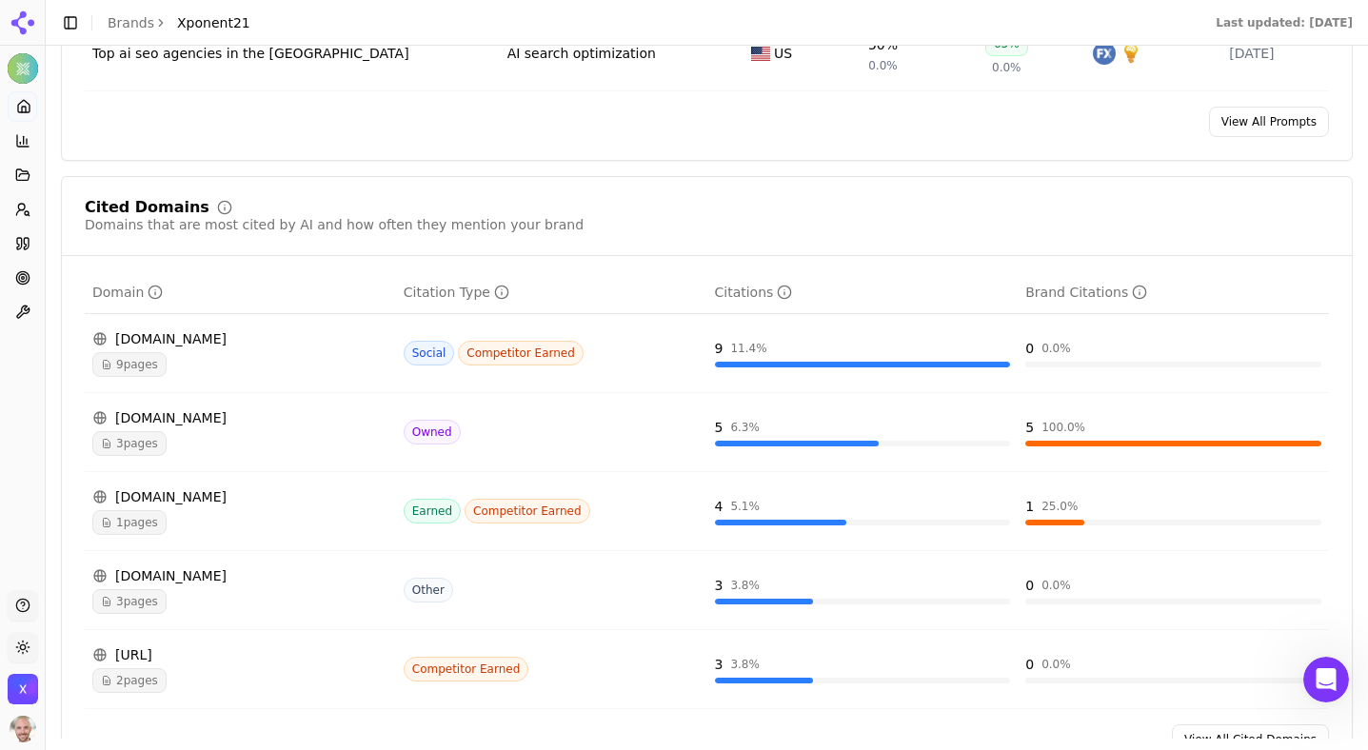
scroll to position [1561, 0]
